Goal: Find specific page/section: Find specific page/section

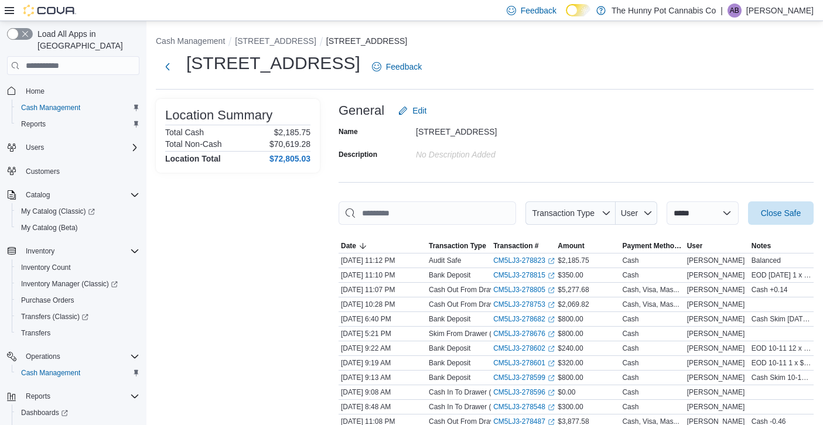
scroll to position [61, 0]
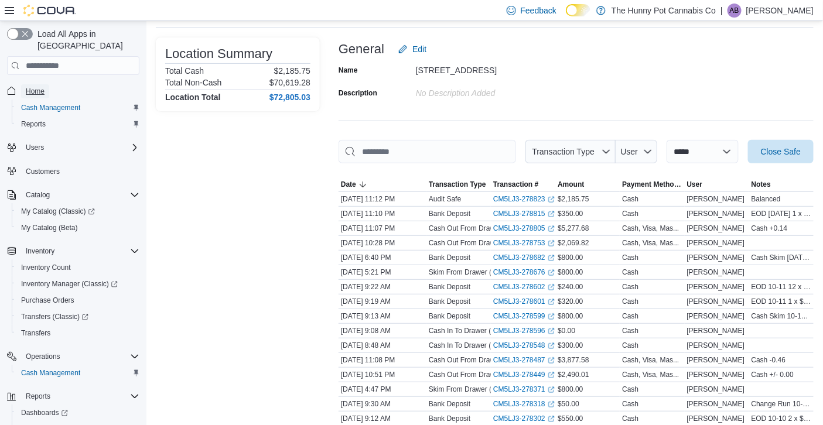
click at [36, 87] on span "Home" at bounding box center [35, 91] width 19 height 9
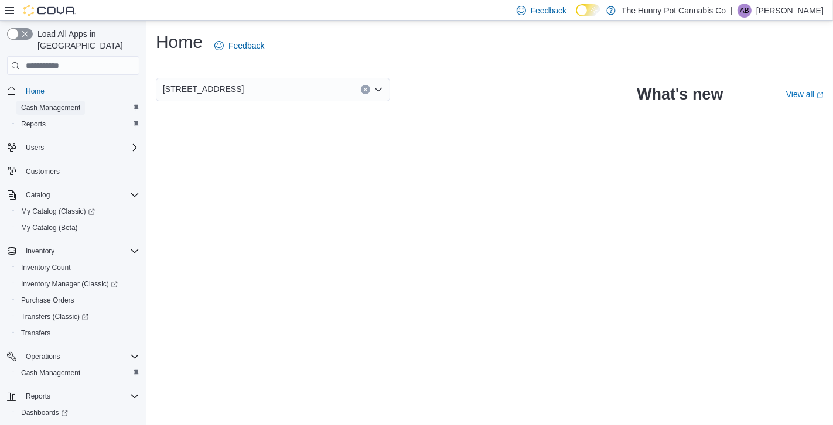
click at [47, 103] on span "Cash Management" at bounding box center [50, 107] width 59 height 9
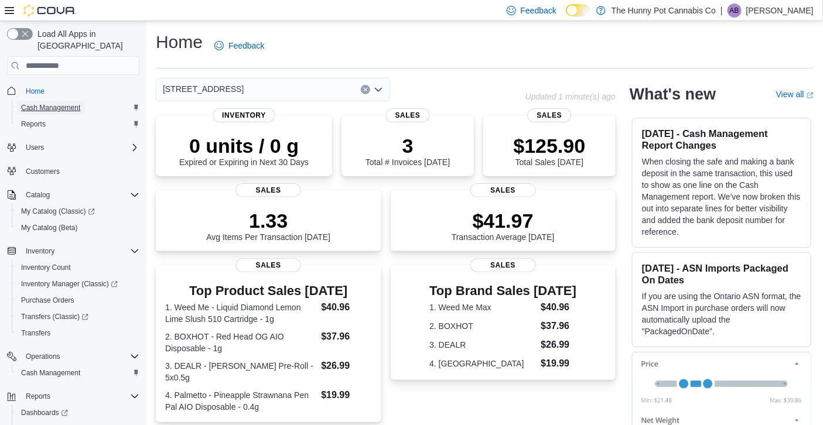
click at [73, 103] on span "Cash Management" at bounding box center [50, 107] width 59 height 9
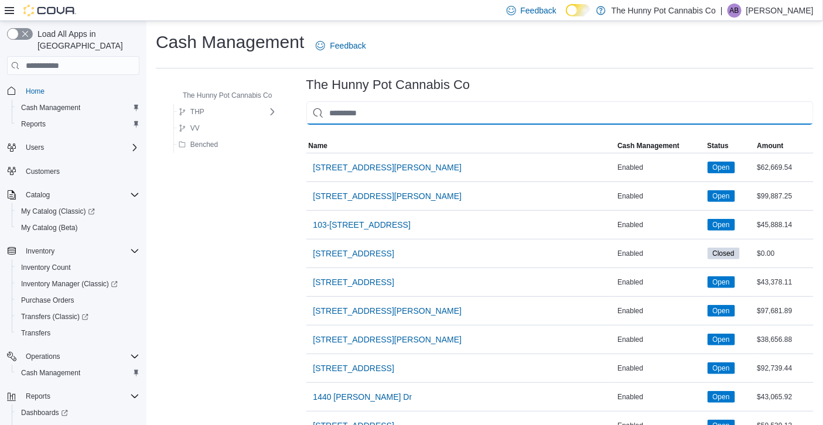
click at [378, 119] on input "This is a search bar. As you type, the results lower in the page will automatic…" at bounding box center [559, 112] width 507 height 23
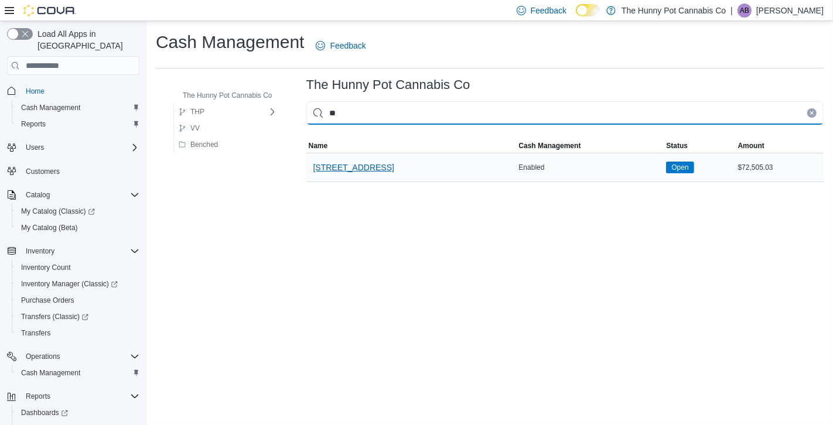
type input "**"
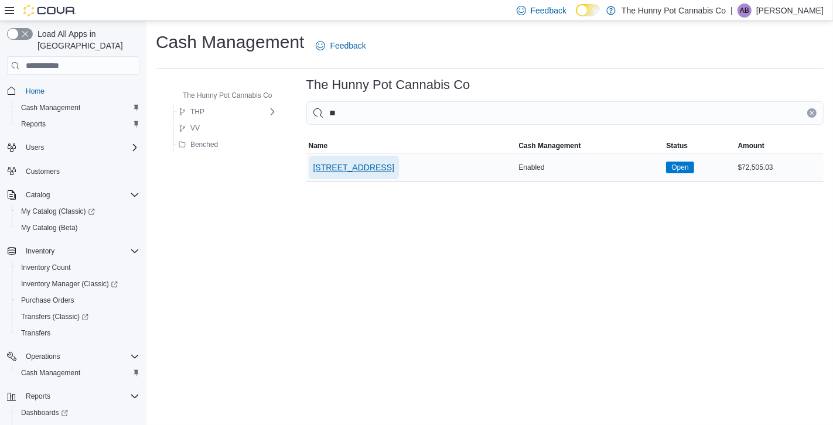
click at [368, 163] on span "328 Speedvale Ave E" at bounding box center [353, 168] width 81 height 12
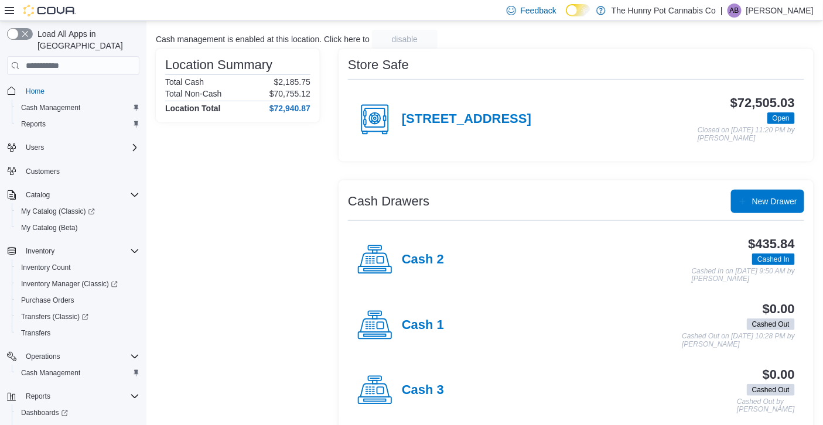
scroll to position [71, 0]
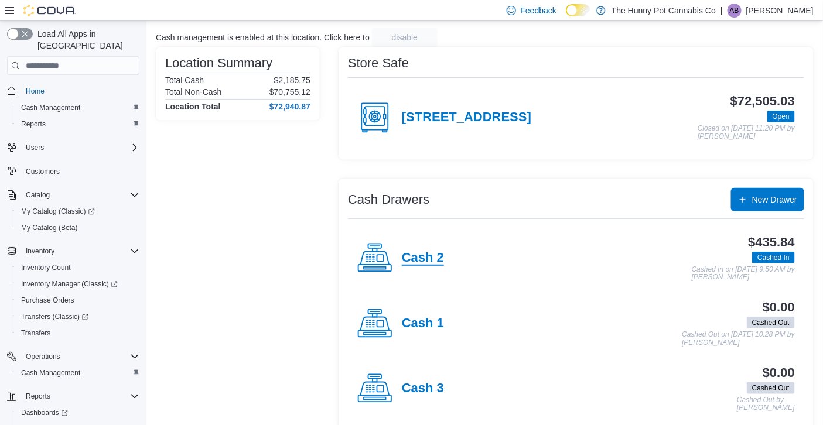
click at [417, 260] on h4 "Cash 2" at bounding box center [423, 258] width 42 height 15
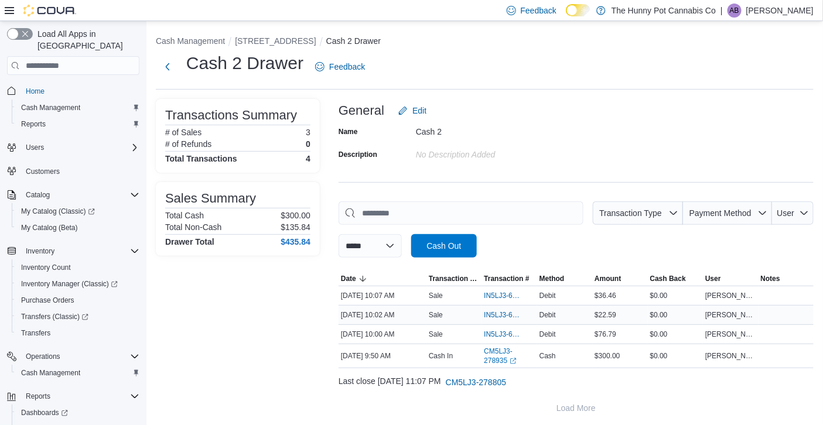
scroll to position [2, 0]
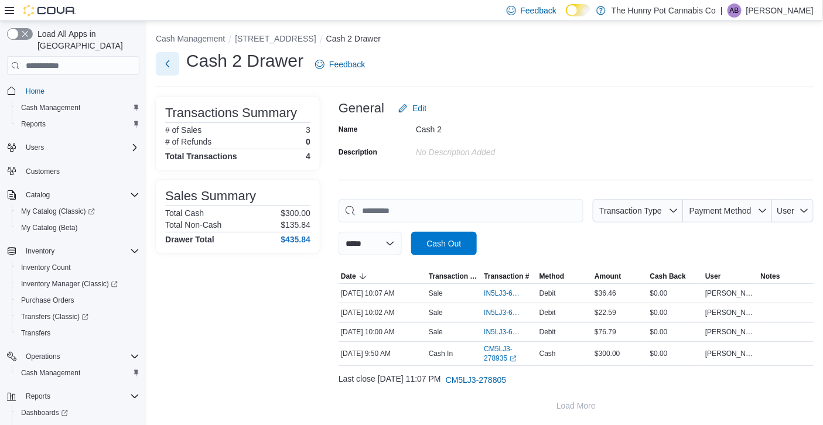
click at [166, 60] on button "Next" at bounding box center [167, 63] width 23 height 23
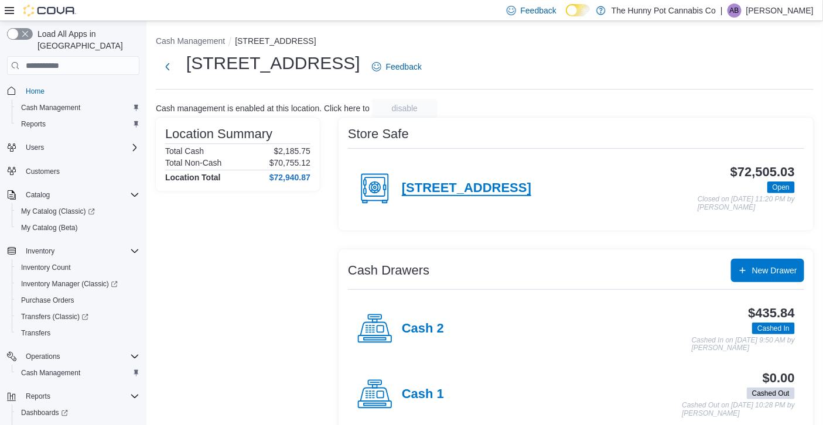
click at [427, 183] on h4 "328 Speedvale Ave E" at bounding box center [466, 188] width 129 height 15
